Goal: Information Seeking & Learning: Find contact information

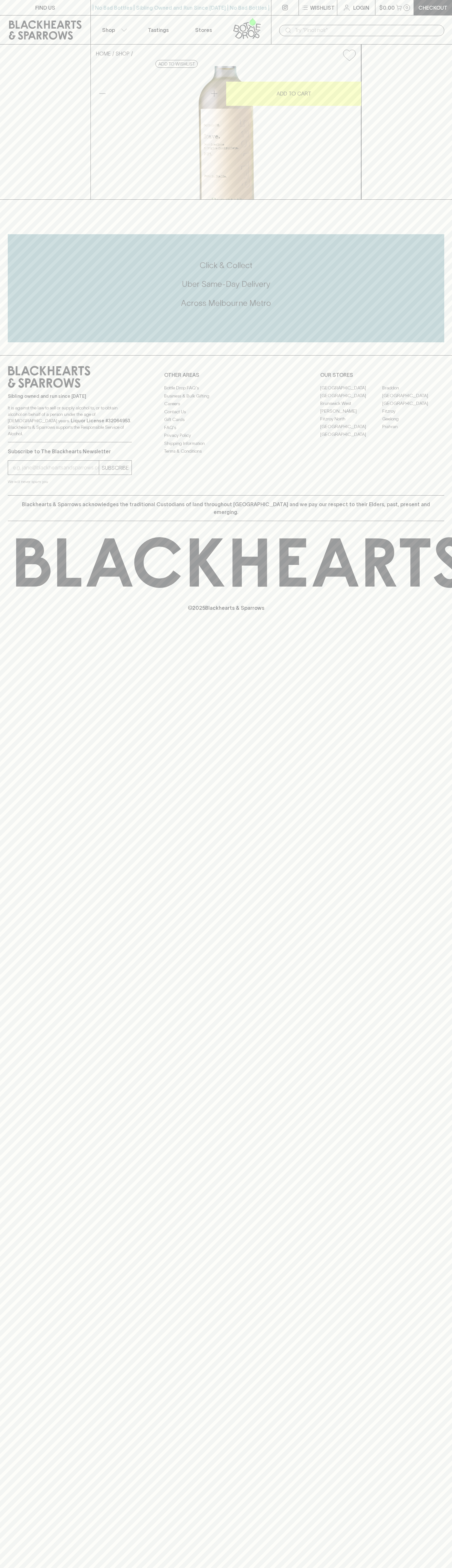
click at [80, 23] on icon at bounding box center [45, 30] width 81 height 19
click at [437, 1357] on div "FIND US | No Bad Bottles | Sibling Owned and Run Since [DATE] | No Bad Bottles …" at bounding box center [226, 784] width 452 height 1568
click at [429, 1567] on html "FIND US | No Bad Bottles | Sibling Owned and Run Since [DATE] | No Bad Bottles …" at bounding box center [226, 784] width 452 height 1568
click at [10, 1199] on div "FIND US | No Bad Bottles | Sibling Owned and Run Since [DATE] | No Bad Bottles …" at bounding box center [226, 784] width 452 height 1568
